Goal: Check status: Check status

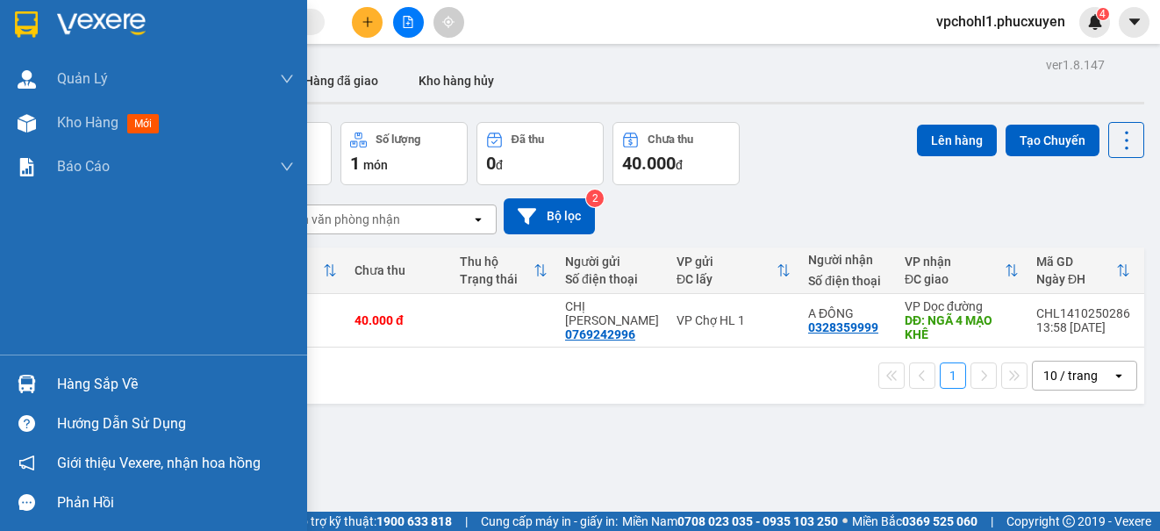
click at [54, 386] on div "Hàng sắp về" at bounding box center [153, 383] width 307 height 39
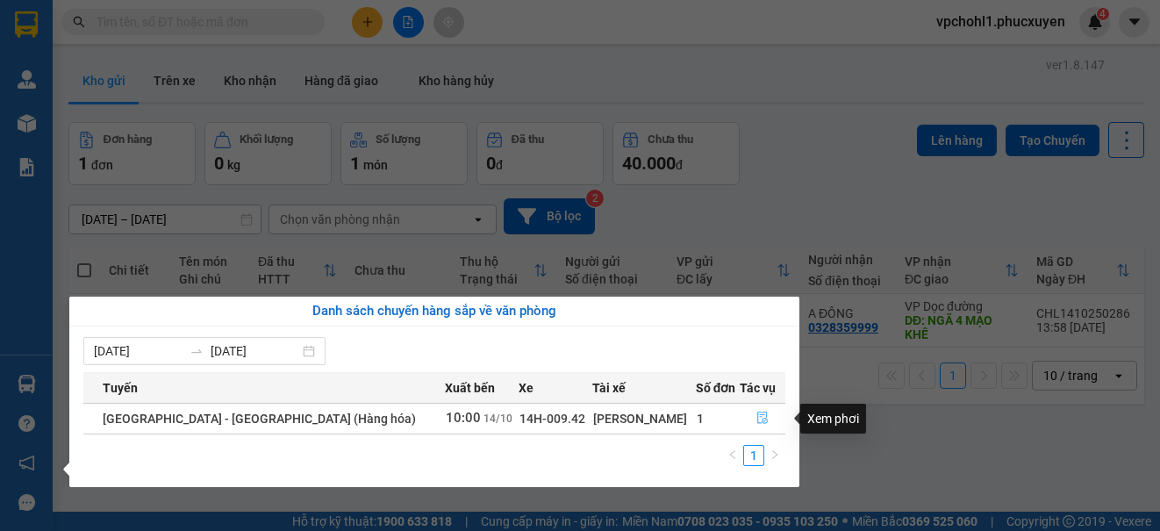
click at [756, 418] on icon "file-done" at bounding box center [762, 417] width 12 height 12
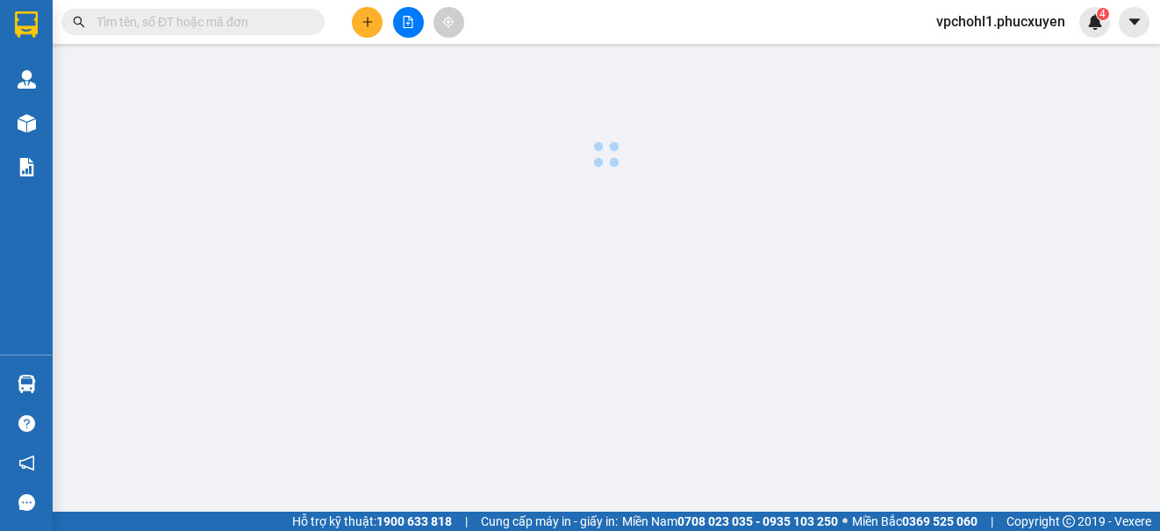
click at [754, 418] on main at bounding box center [580, 255] width 1160 height 511
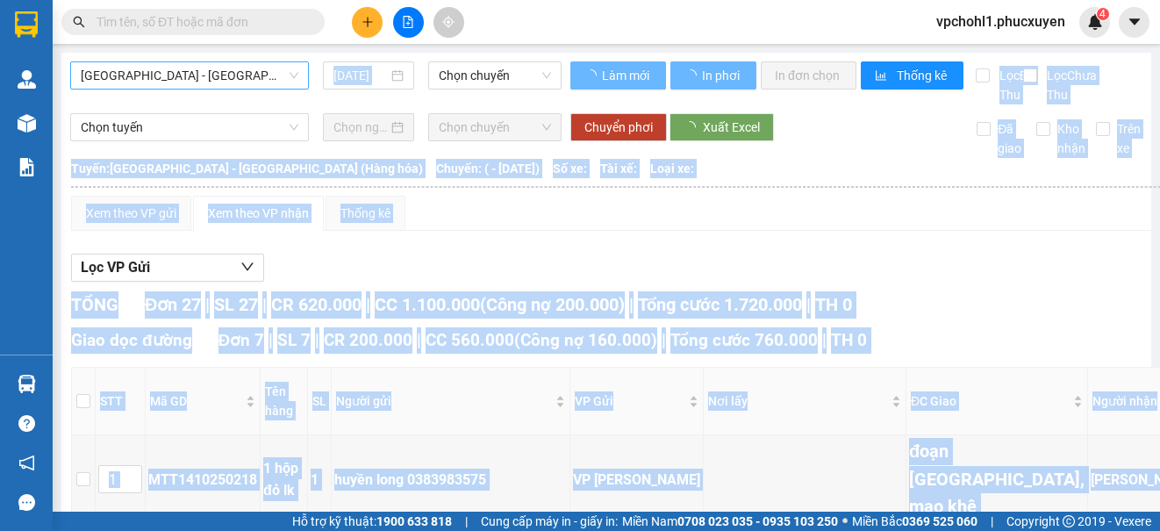
click at [234, 75] on span "[GEOGRAPHIC_DATA] - [GEOGRAPHIC_DATA] (Hàng hóa)" at bounding box center [190, 75] width 218 height 26
click at [219, 79] on span "[GEOGRAPHIC_DATA] - [GEOGRAPHIC_DATA] (Hàng hóa)" at bounding box center [190, 75] width 218 height 26
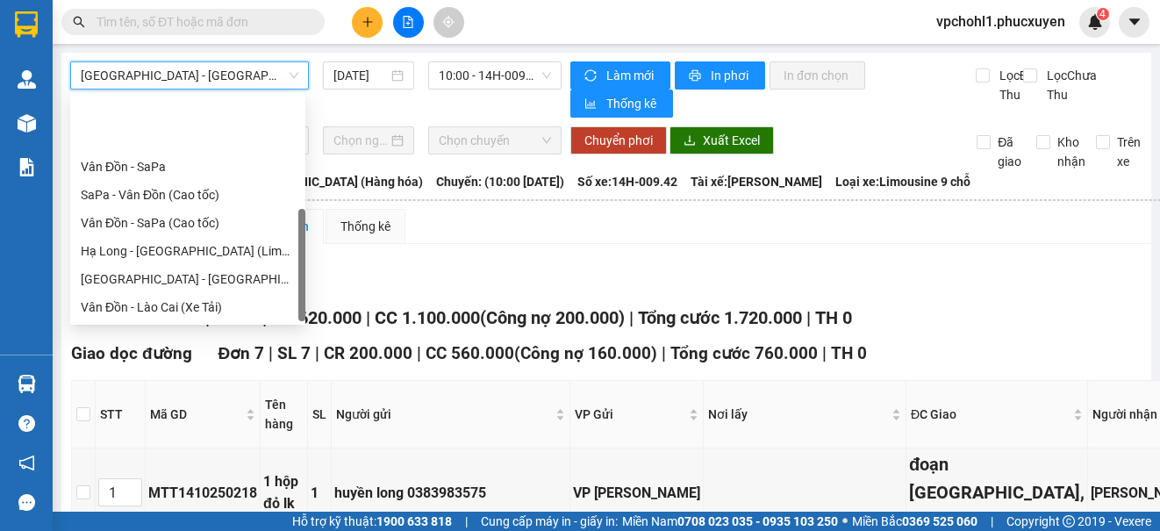
scroll to position [84, 0]
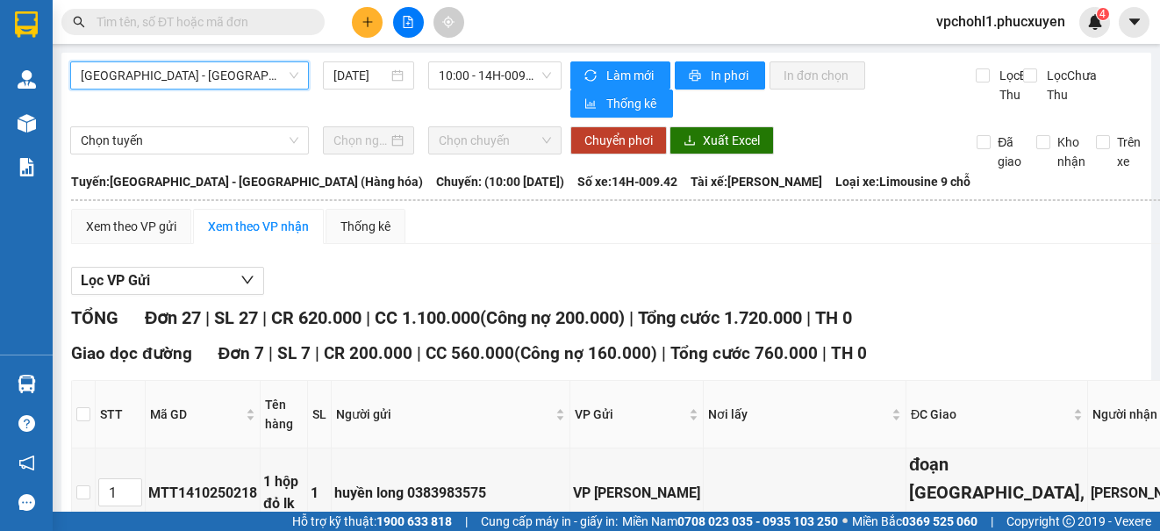
click at [219, 68] on span "[GEOGRAPHIC_DATA] - [GEOGRAPHIC_DATA] (Hàng hóa)" at bounding box center [190, 75] width 218 height 26
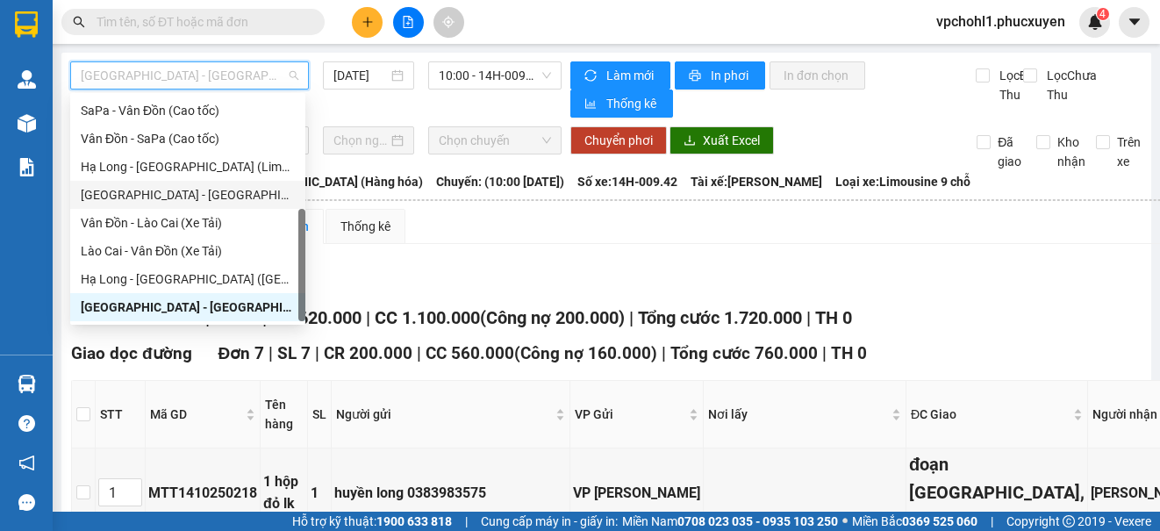
click at [205, 196] on div "[GEOGRAPHIC_DATA] - [GEOGRAPHIC_DATA] (Limousine)" at bounding box center [188, 194] width 214 height 19
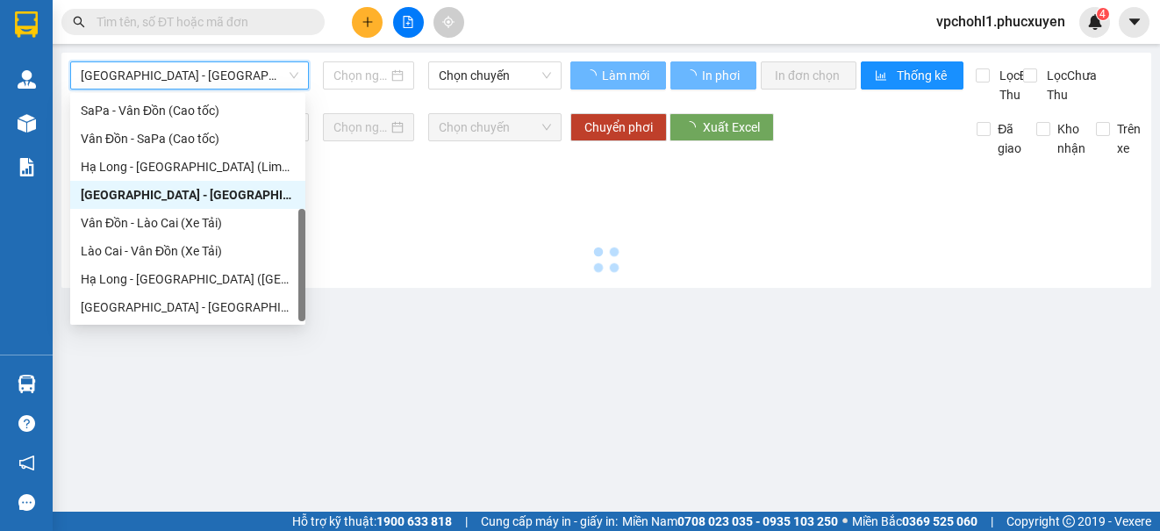
type input "[DATE]"
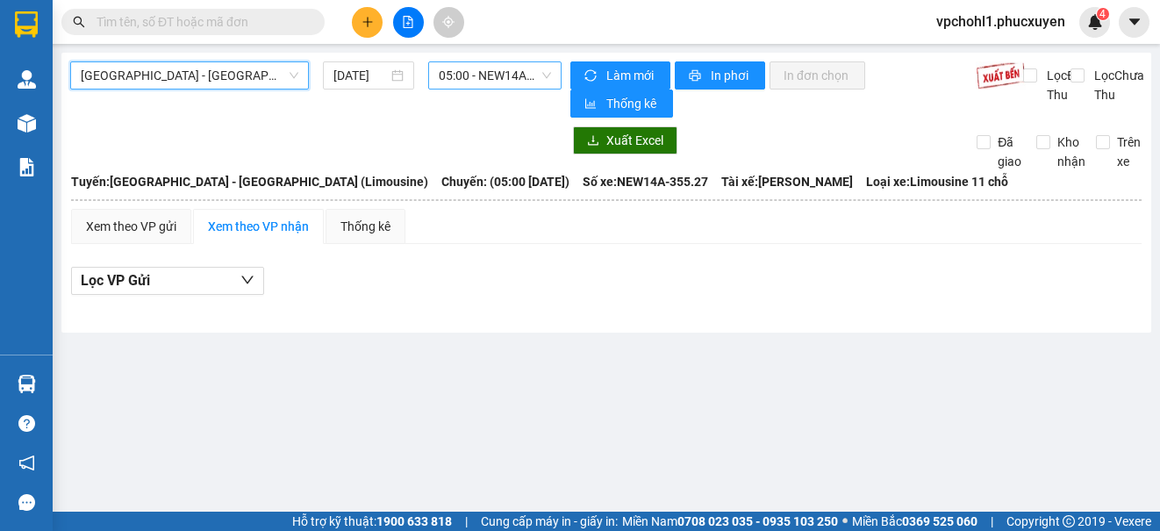
click at [472, 76] on span "05:00 - NEW14A-355.27" at bounding box center [495, 75] width 112 height 26
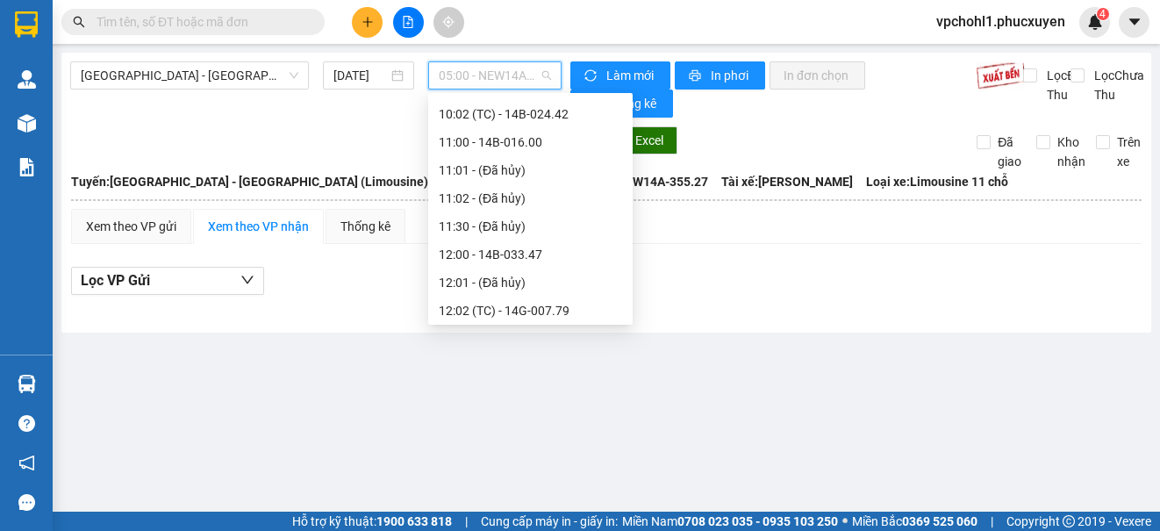
scroll to position [702, 0]
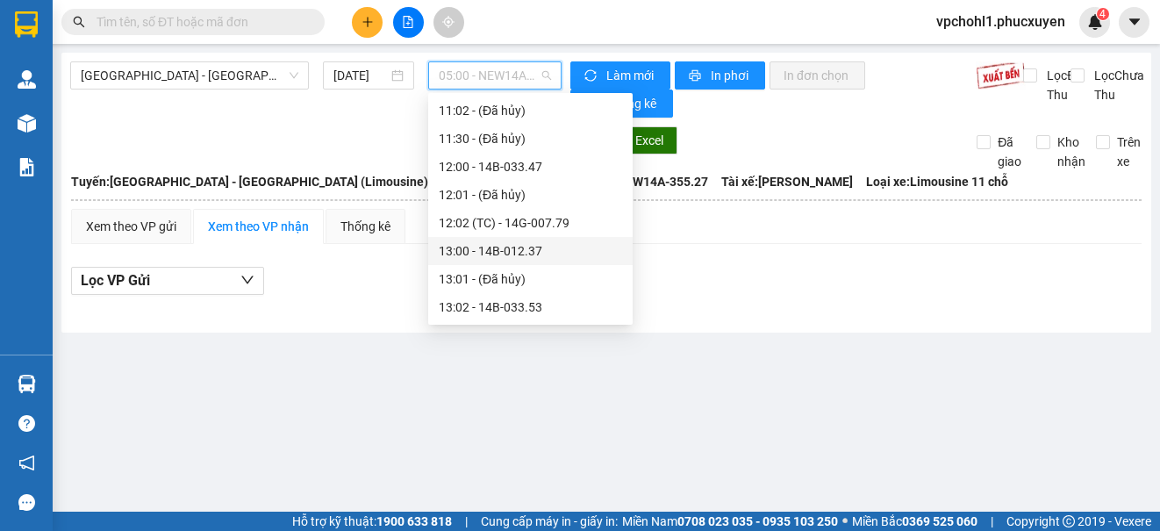
click at [529, 249] on div "13:00 - 14B-012.37" at bounding box center [530, 250] width 183 height 19
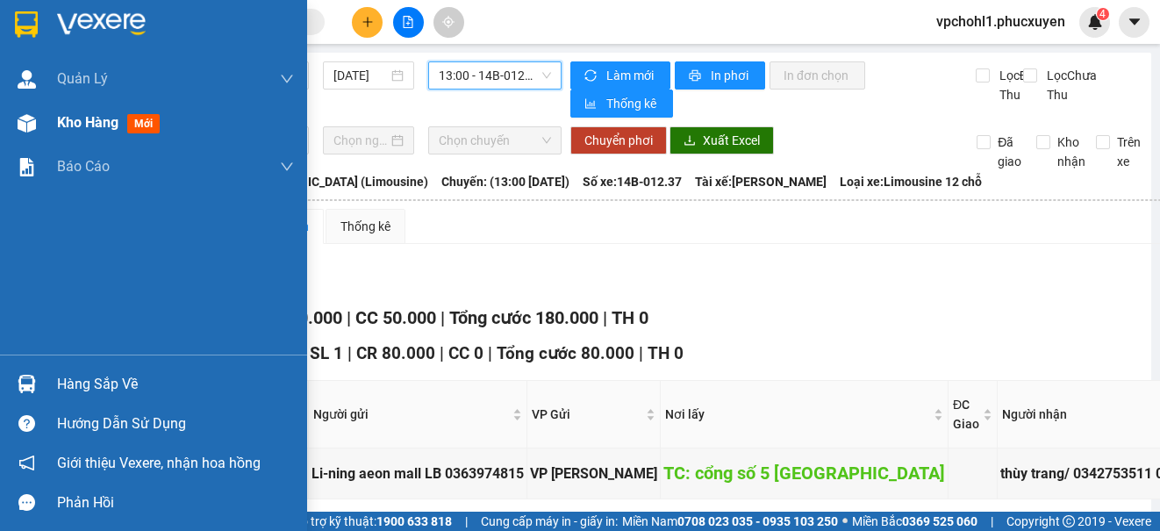
click at [46, 121] on div "Kho hàng mới" at bounding box center [153, 123] width 307 height 44
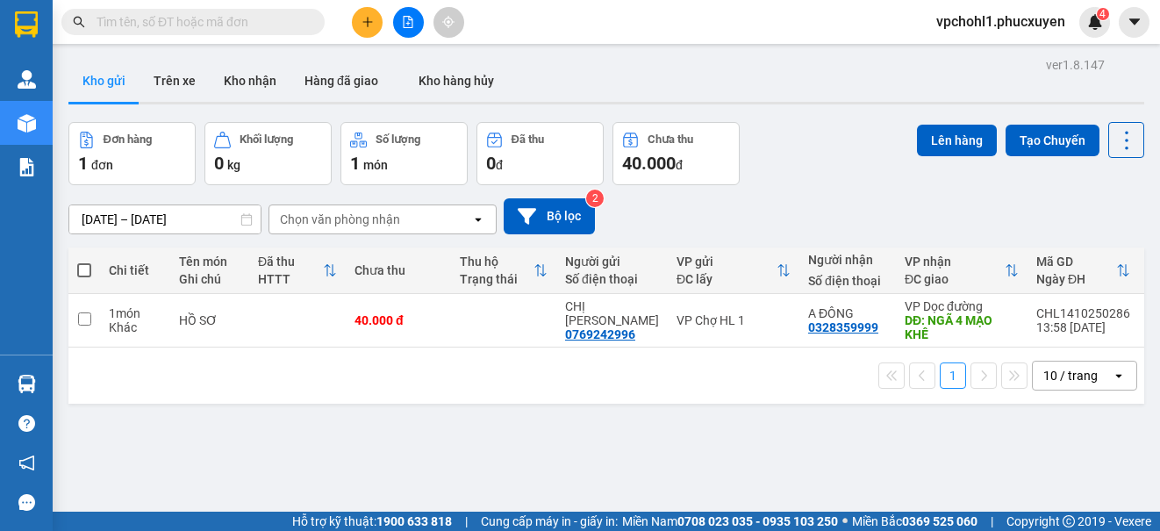
click at [646, 399] on div "1 10 / trang open" at bounding box center [605, 375] width 1075 height 56
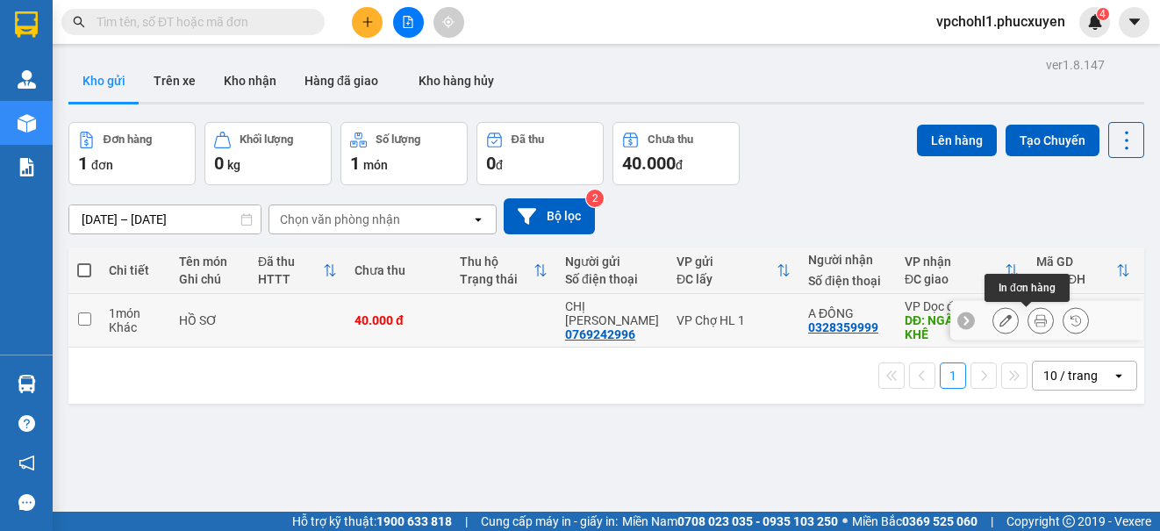
click at [1034, 322] on icon at bounding box center [1040, 320] width 12 height 12
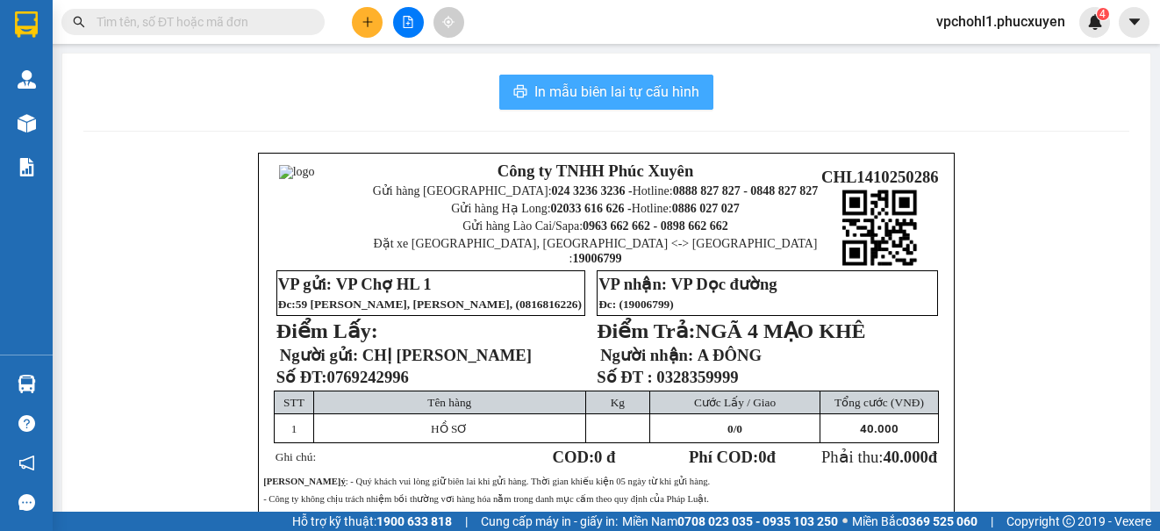
click at [605, 89] on span "In mẫu biên lai tự cấu hình" at bounding box center [616, 92] width 165 height 22
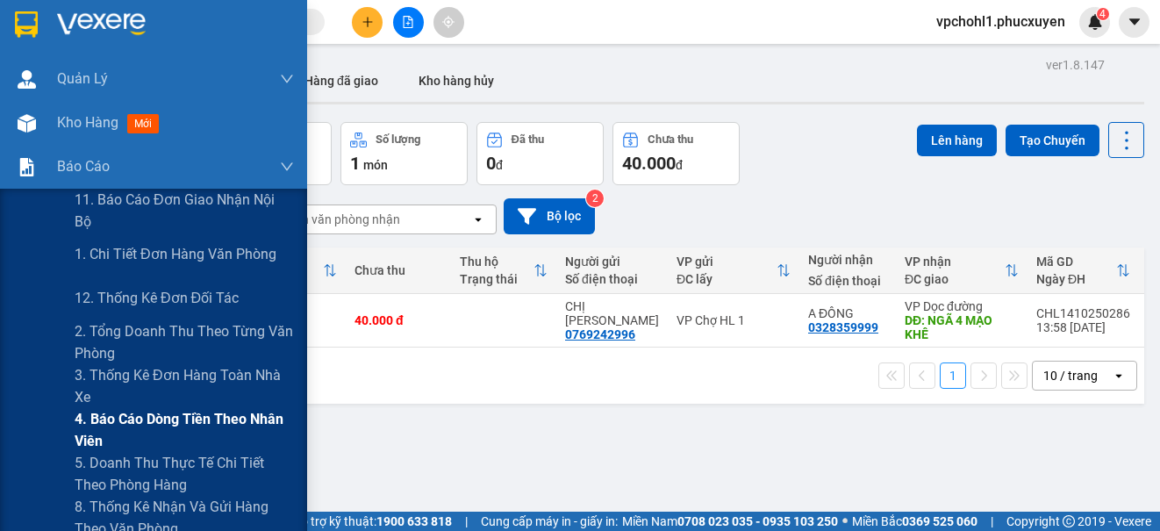
scroll to position [263, 0]
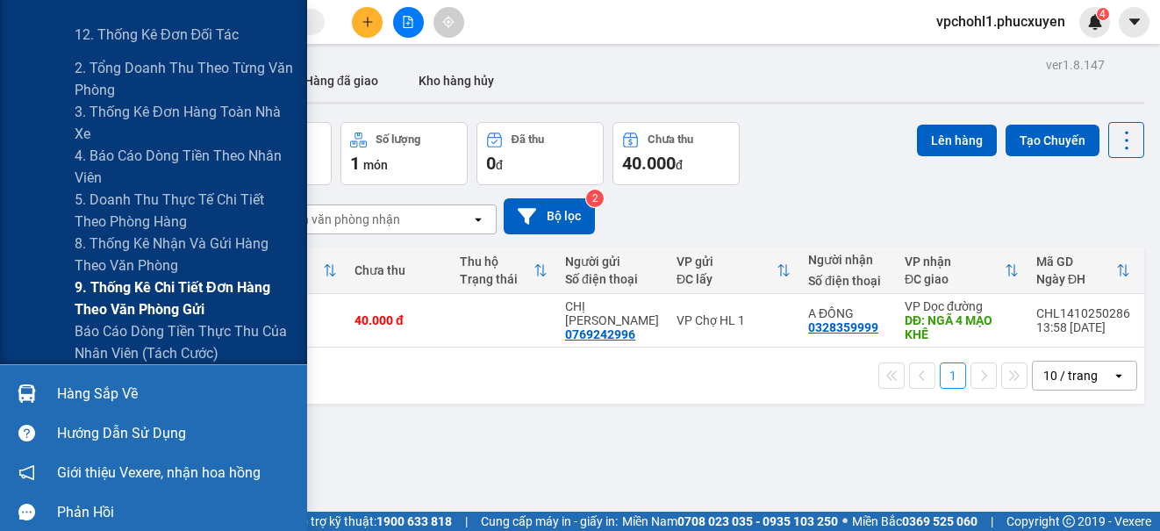
click at [133, 297] on span "9. Thống kê chi tiết đơn hàng theo văn phòng gửi" at bounding box center [184, 298] width 219 height 44
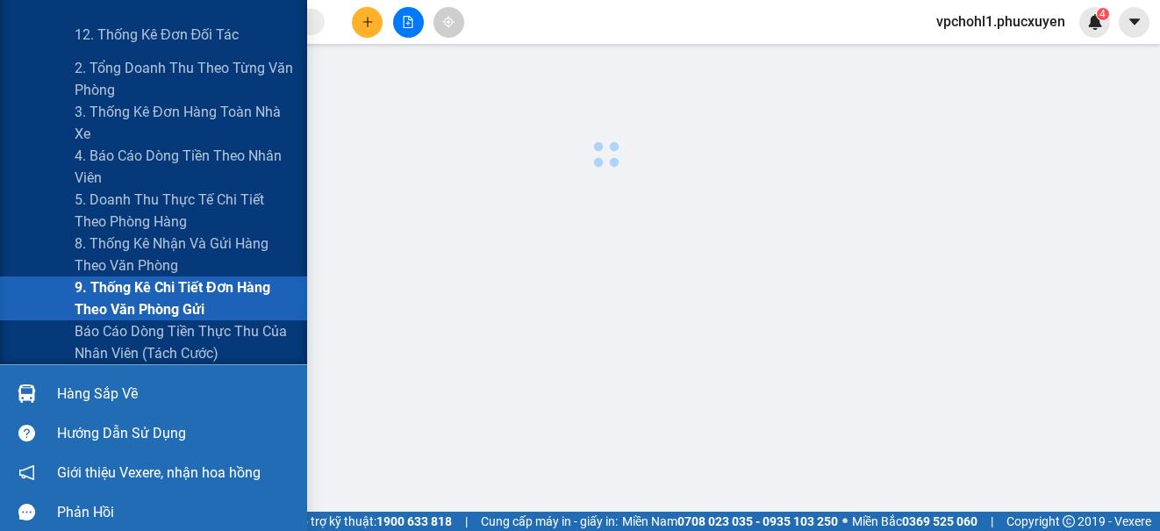
click at [133, 297] on span "9. Thống kê chi tiết đơn hàng theo văn phòng gửi" at bounding box center [184, 298] width 219 height 44
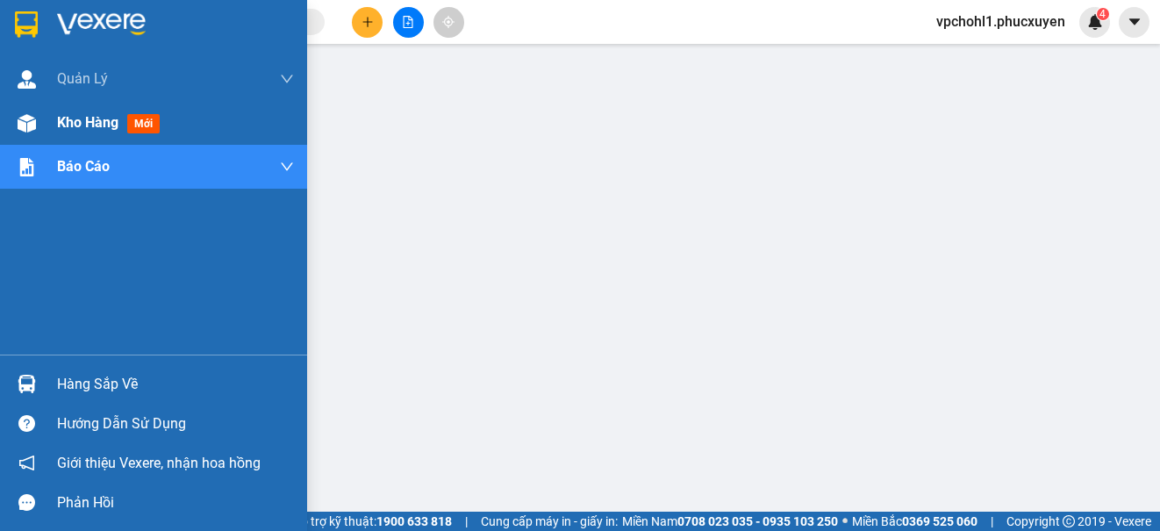
click at [66, 120] on span "Kho hàng" at bounding box center [87, 122] width 61 height 17
